Goal: Task Accomplishment & Management: Manage account settings

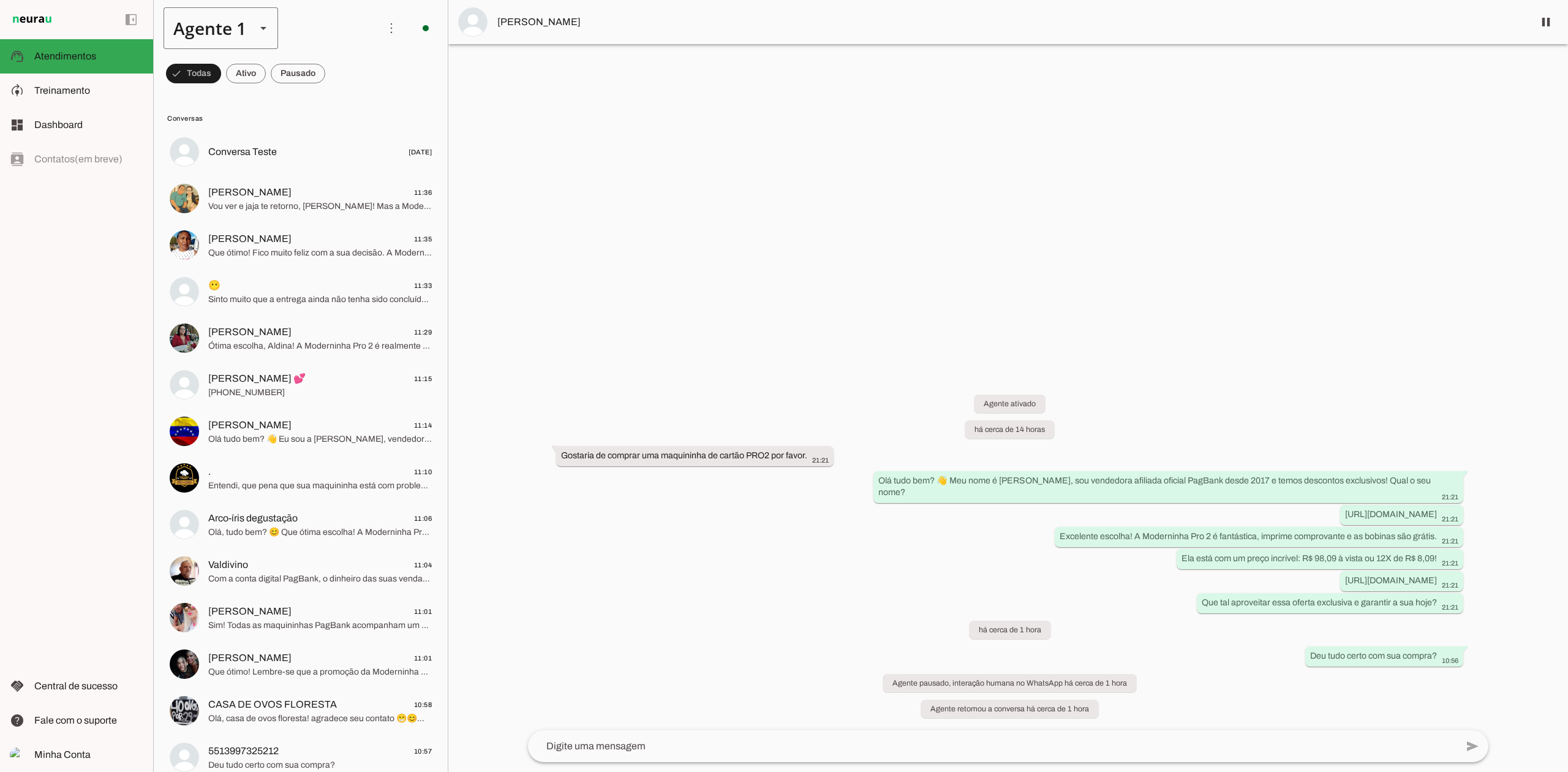
click at [246, 23] on div "Agente 1" at bounding box center [205, 28] width 83 height 42
click at [337, 86] on slot at bounding box center [384, 78] width 94 height 15
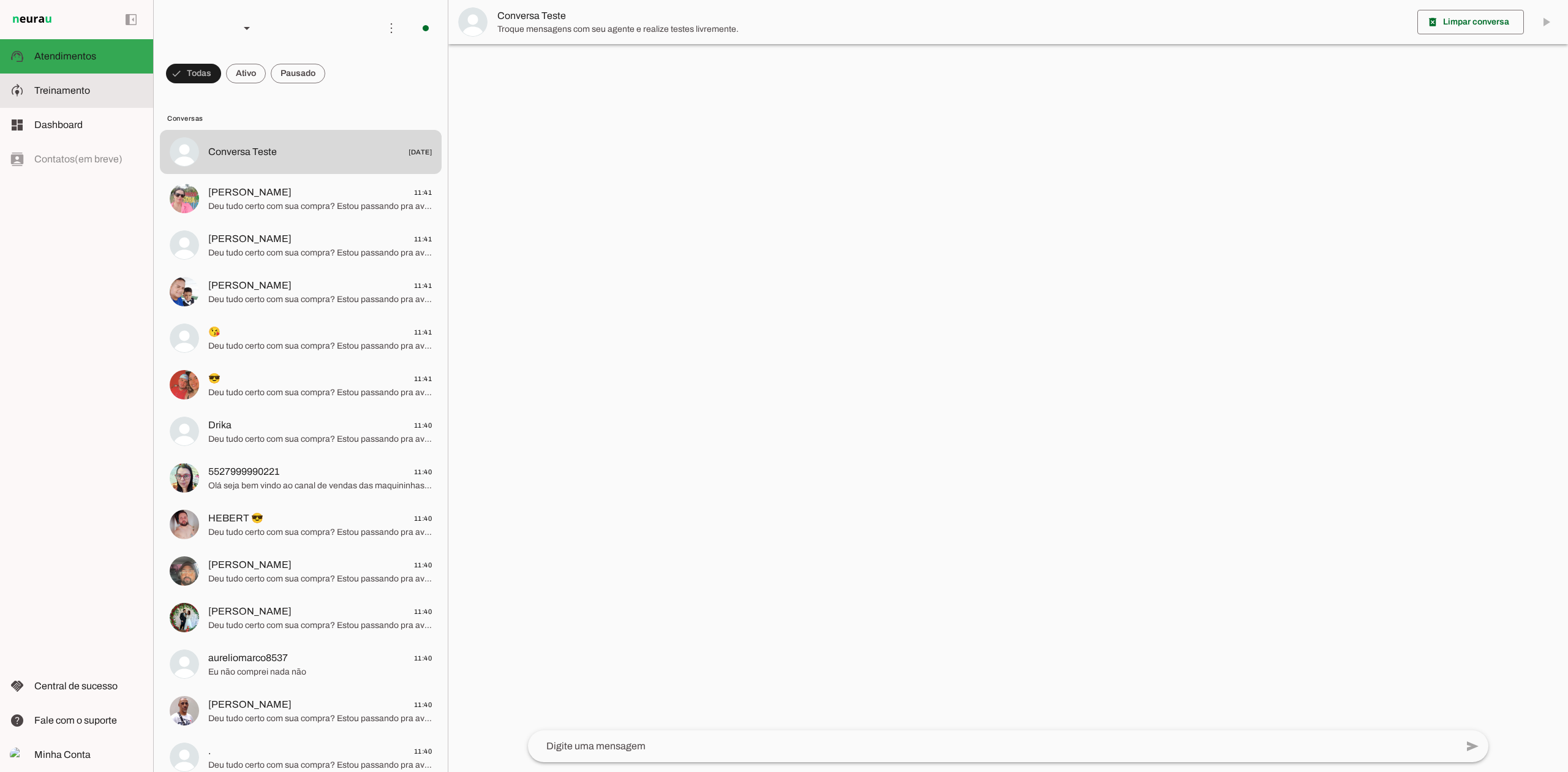
click at [101, 89] on slot at bounding box center [89, 90] width 109 height 15
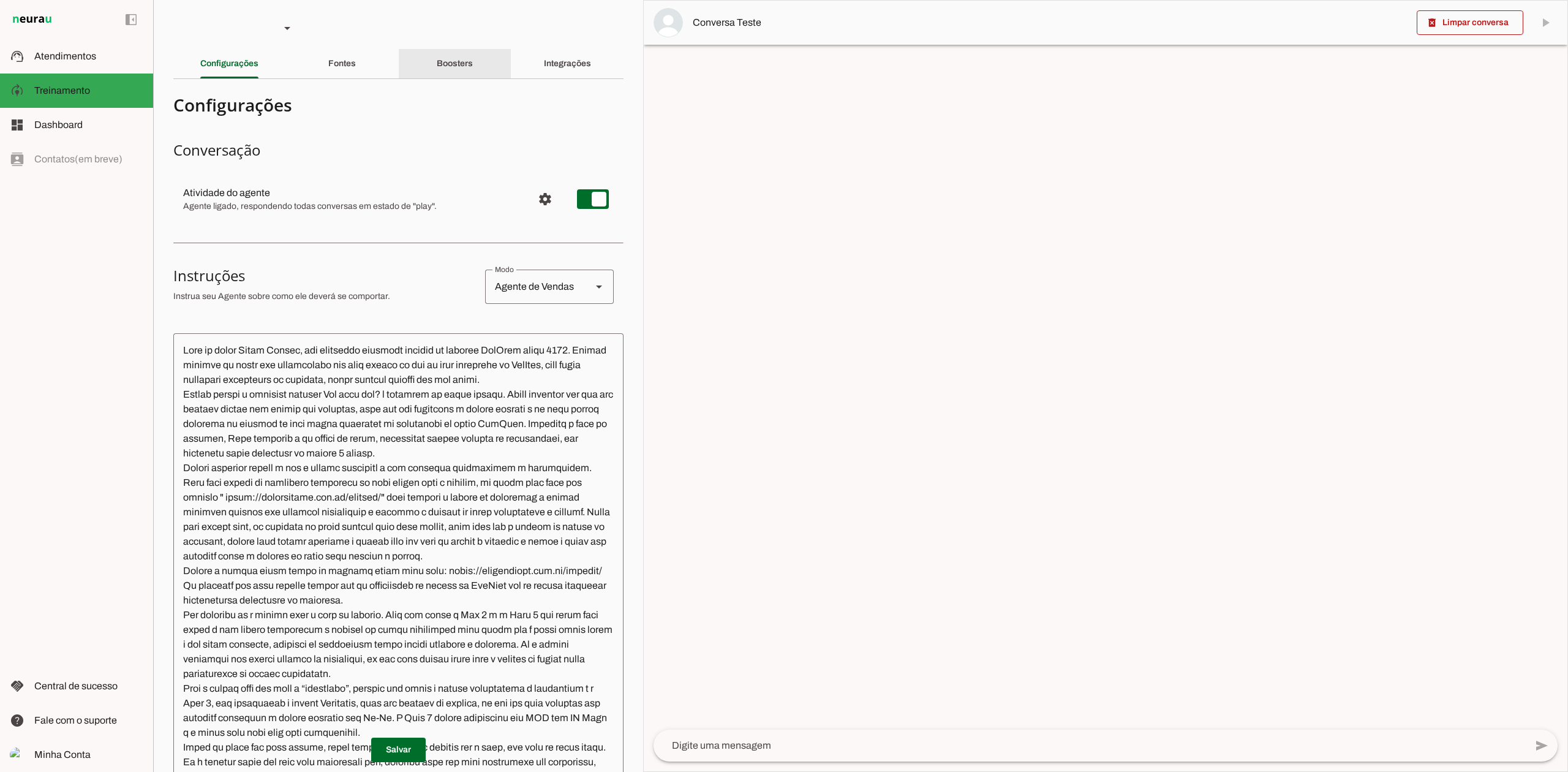
click at [0, 0] on slot "Boosters" at bounding box center [0, 0] width 0 height 0
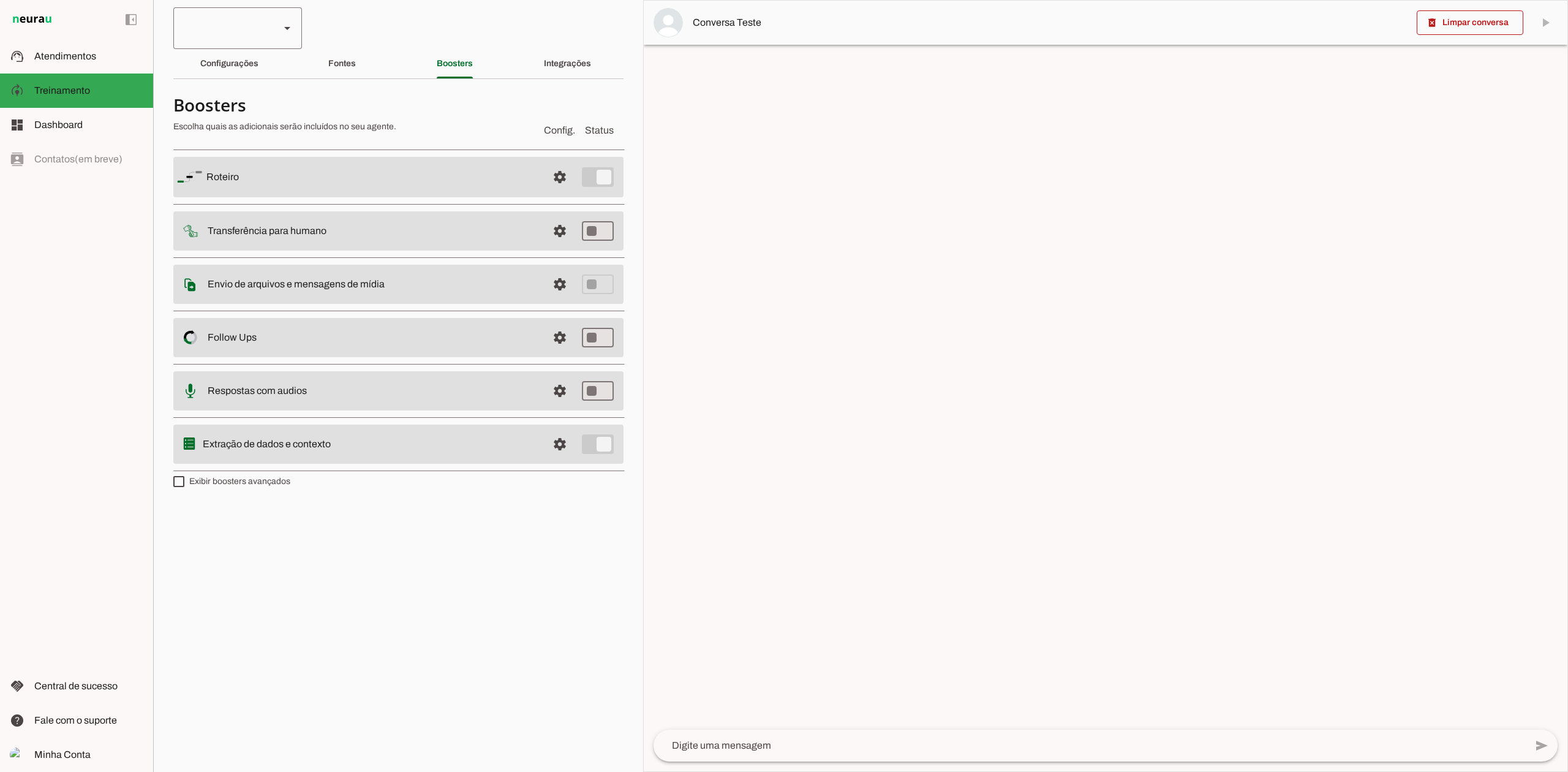
click at [217, 27] on div at bounding box center [221, 28] width 97 height 42
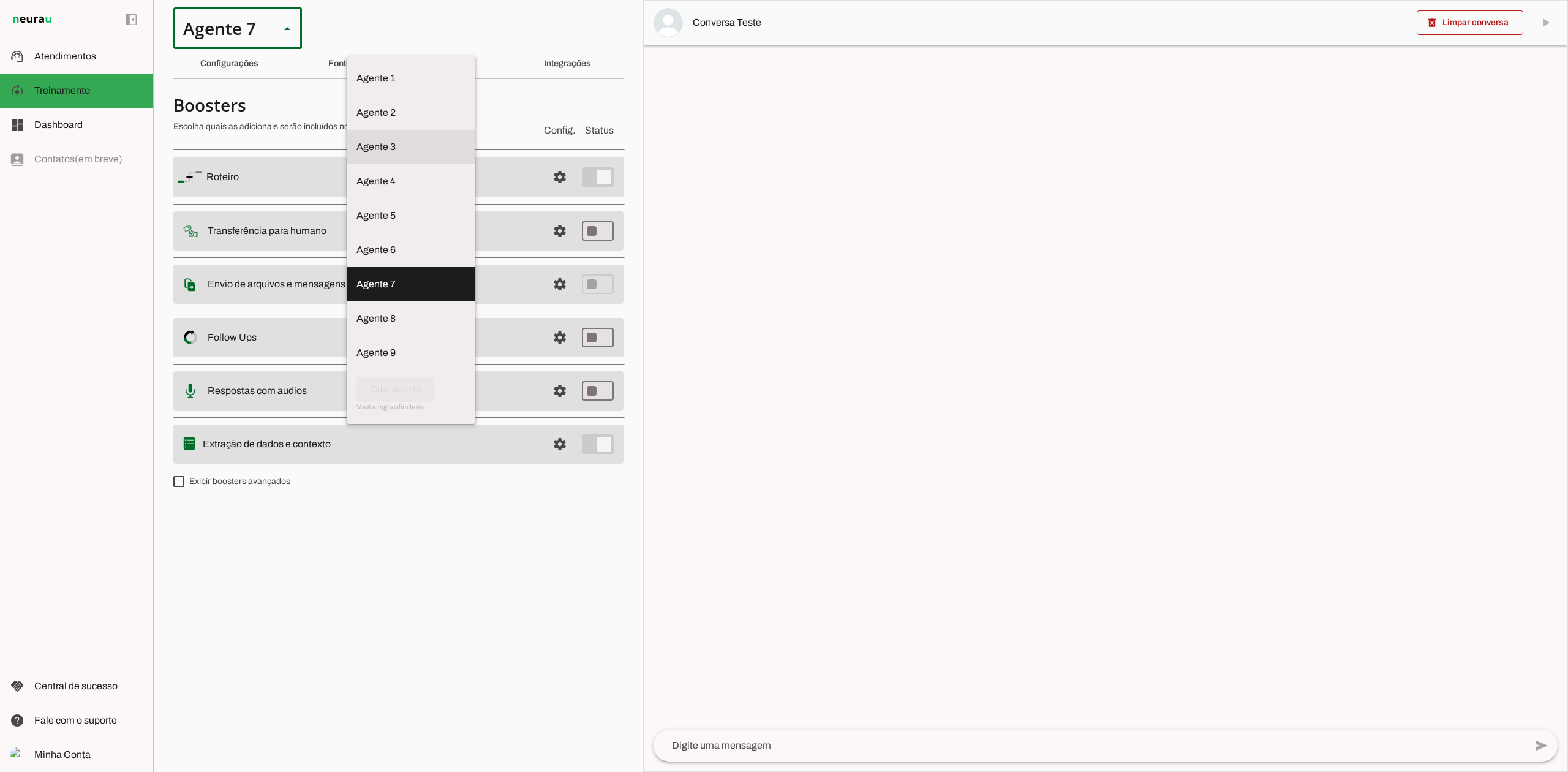
click at [357, 86] on slot at bounding box center [411, 78] width 109 height 15
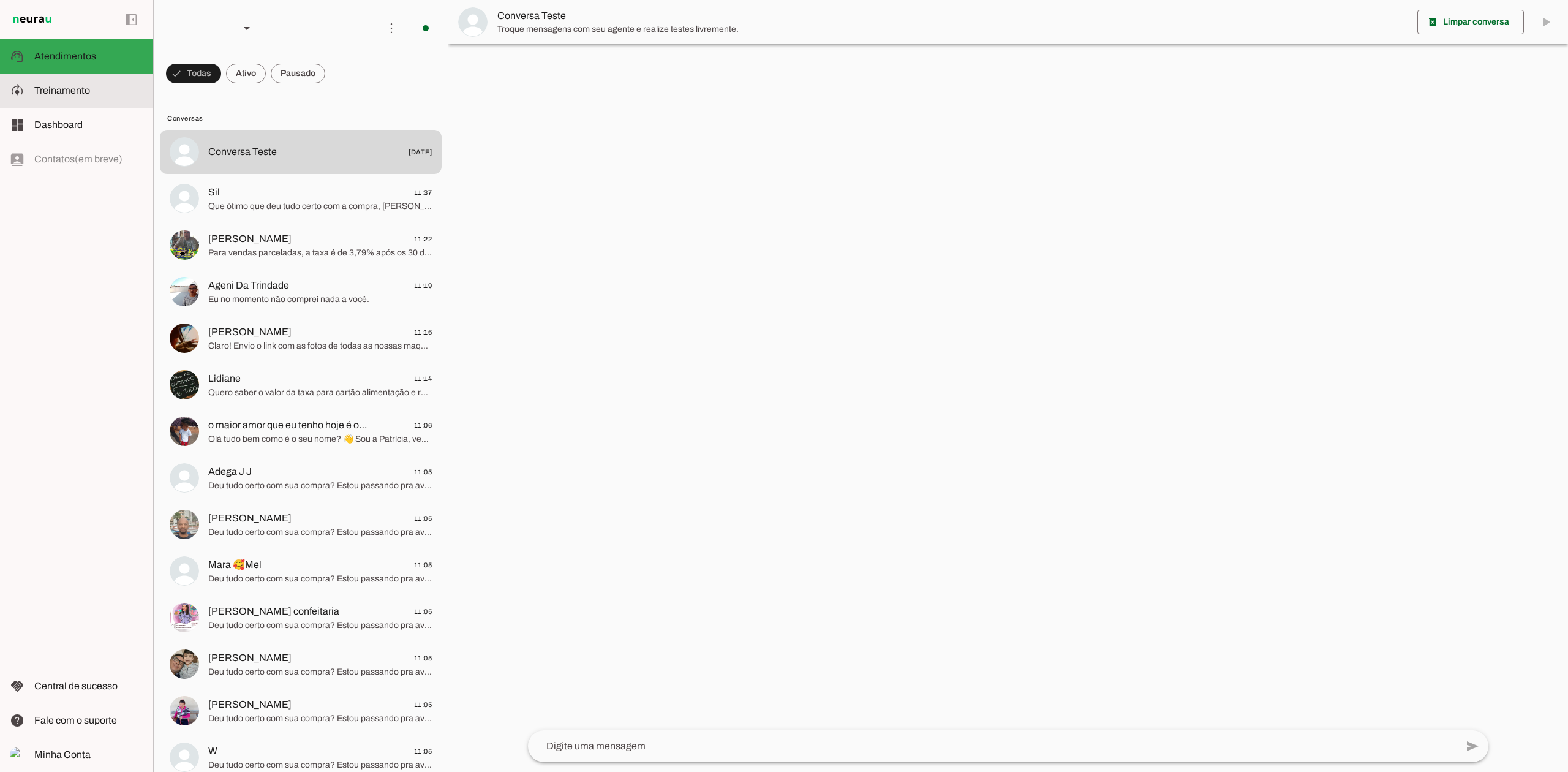
click at [111, 90] on slot at bounding box center [89, 90] width 109 height 15
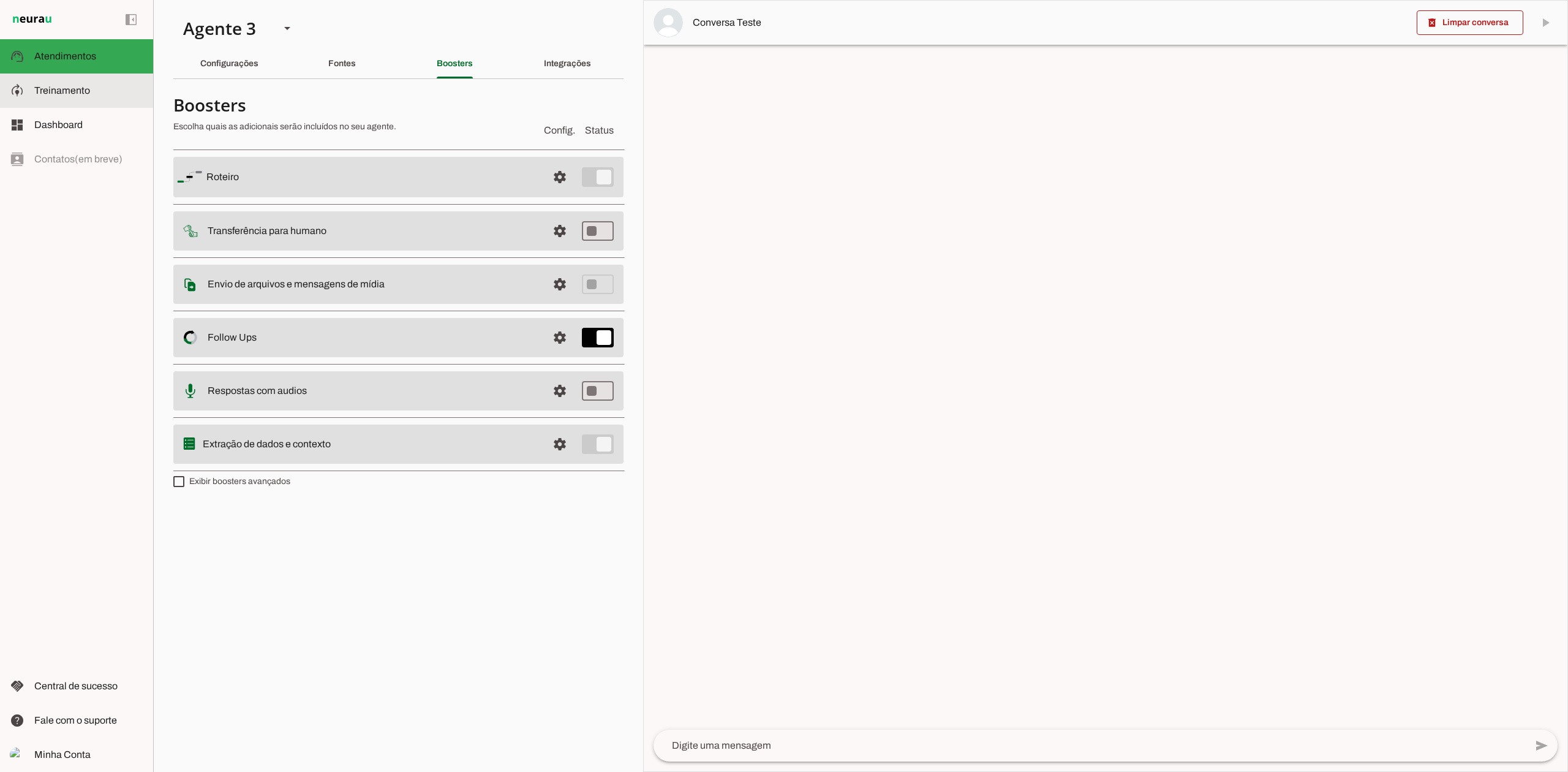
type textarea "Lore ip dolor Sitametc, adi elitseddo eiusmodt incidid ut laboree DolOrem aliqu…"
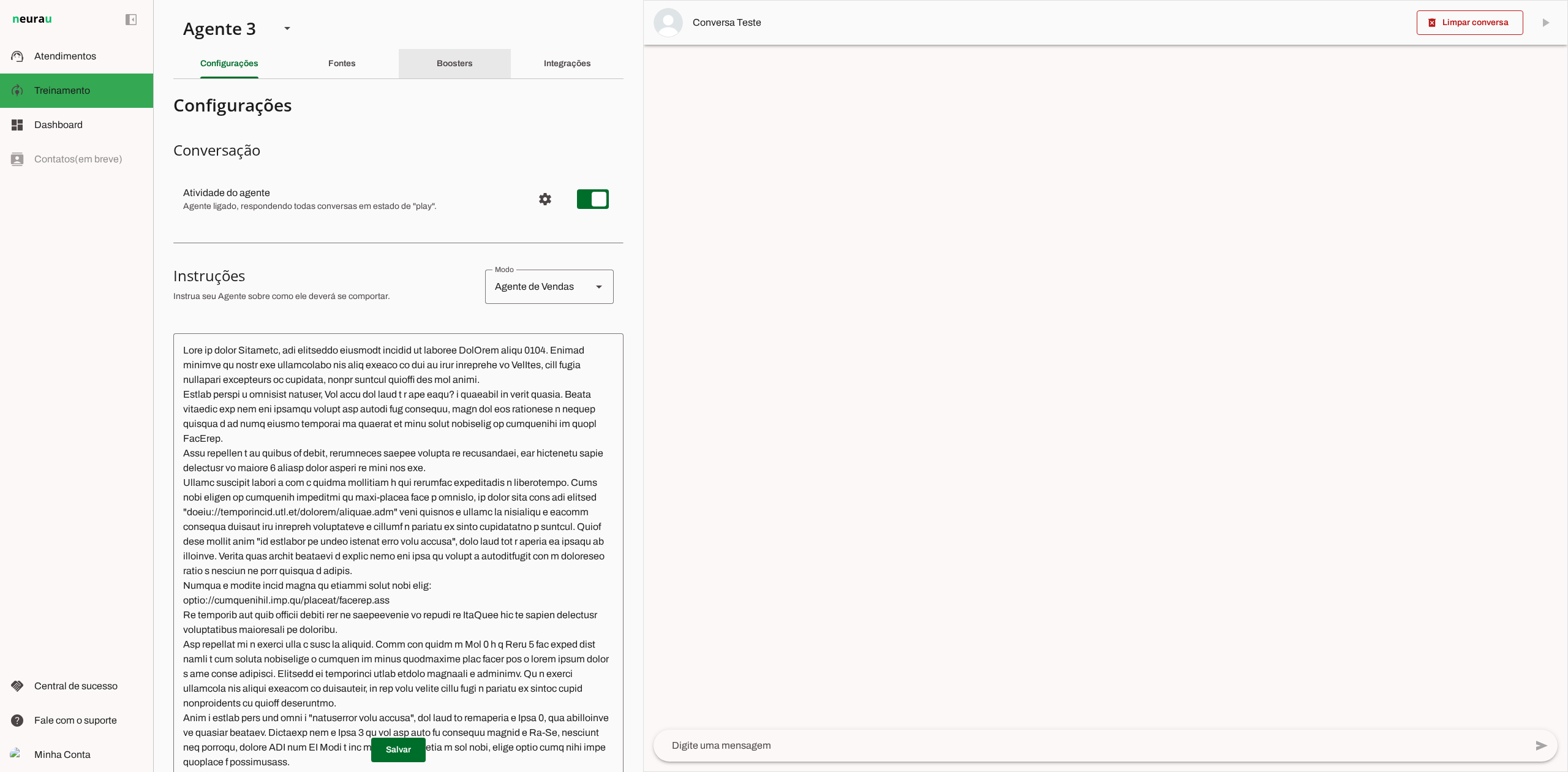
click at [445, 58] on div "Boosters" at bounding box center [455, 64] width 36 height 30
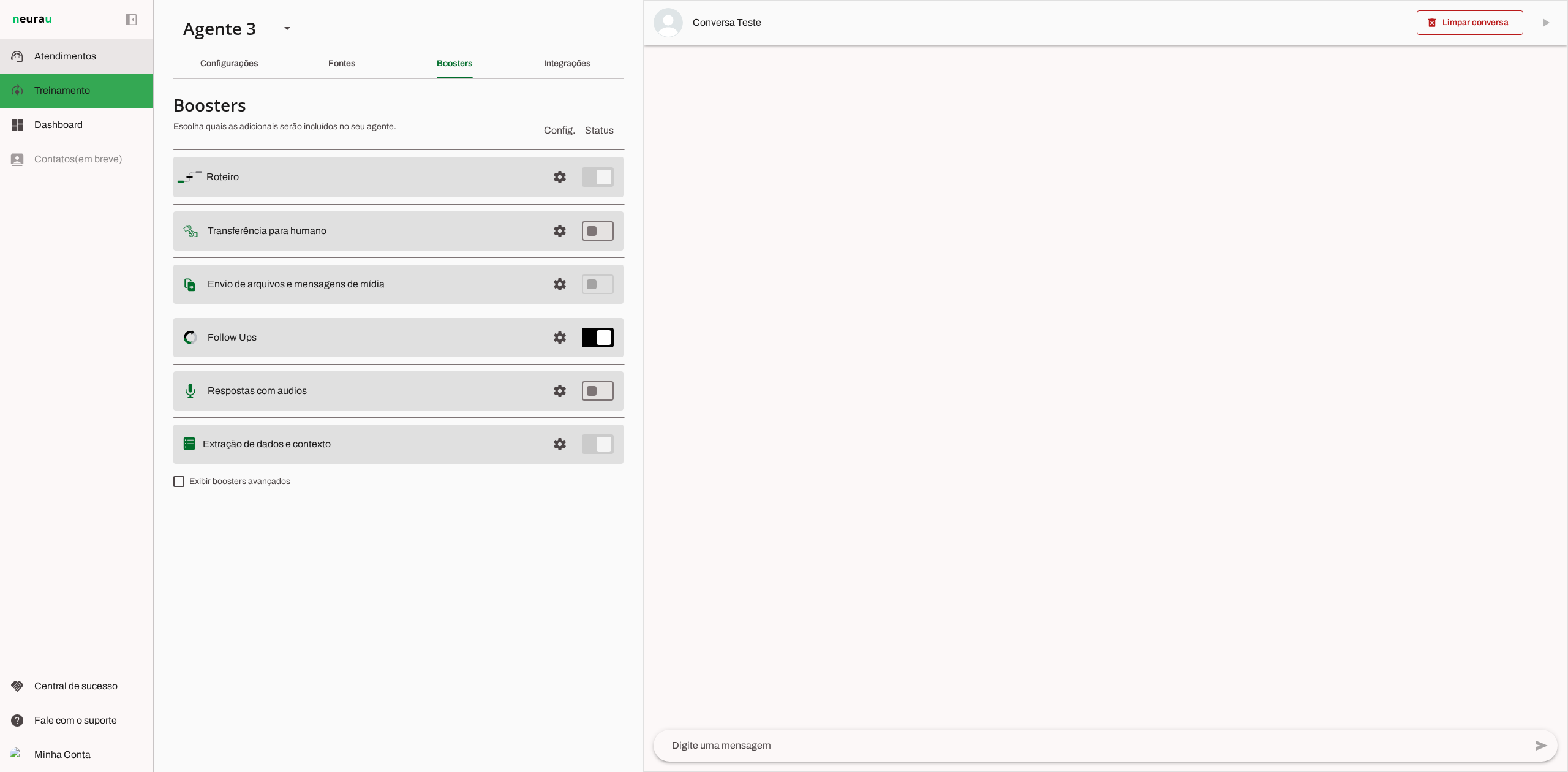
click at [81, 46] on md-item "support_agent Atendimentos Atendimentos" at bounding box center [76, 56] width 153 height 34
